Goal: Find specific page/section

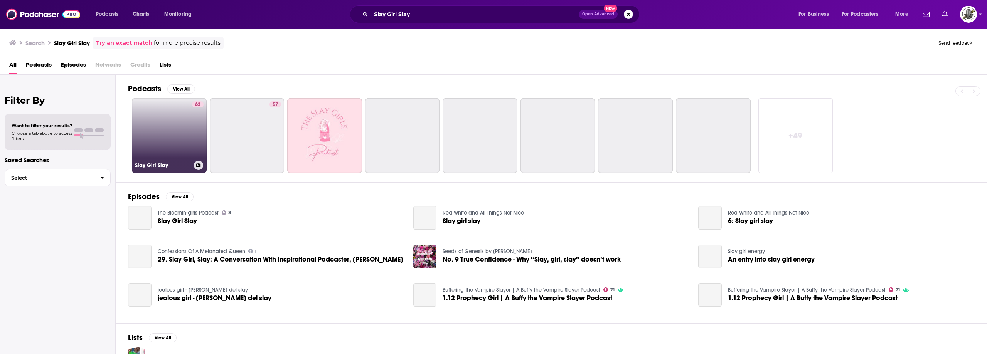
click at [193, 128] on div "63" at bounding box center [198, 130] width 12 height 59
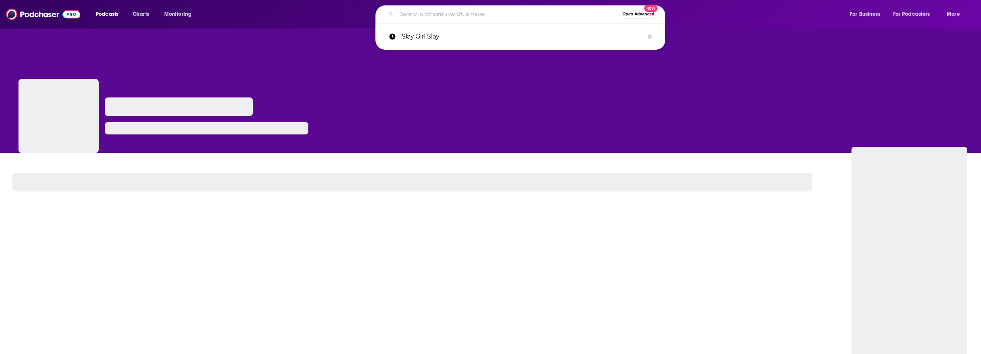
click at [492, 13] on input "Search podcasts, credits, & more..." at bounding box center [508, 14] width 222 height 12
click at [651, 37] on icon "Search podcasts, credits, & more..." at bounding box center [649, 36] width 4 height 4
click at [670, 97] on div at bounding box center [490, 90] width 981 height 125
